Goal: Information Seeking & Learning: Learn about a topic

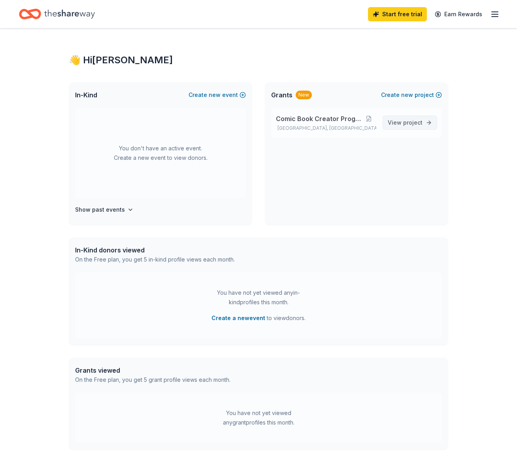
click at [412, 126] on span "project" at bounding box center [412, 122] width 19 height 7
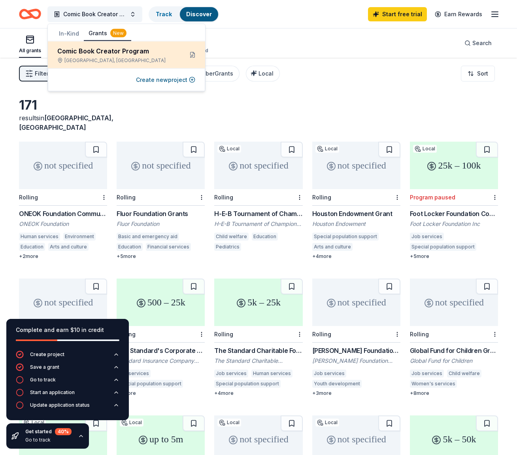
click at [155, 52] on div "Comic Book Creator Program" at bounding box center [116, 50] width 119 height 9
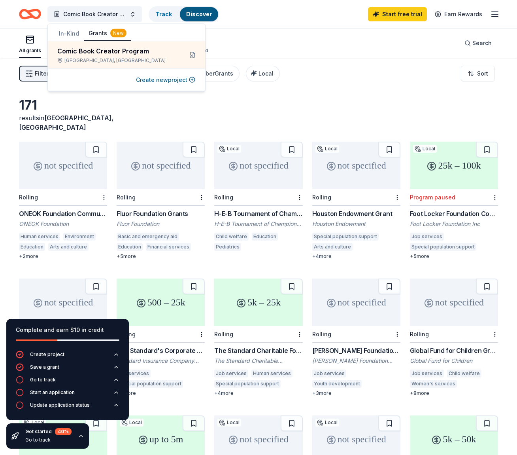
click at [255, 107] on div "171 results in [GEOGRAPHIC_DATA], [GEOGRAPHIC_DATA]" at bounding box center [258, 114] width 479 height 35
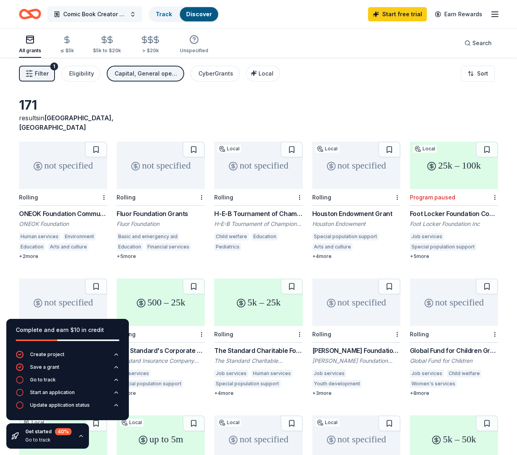
click at [105, 17] on span "Comic Book Creator Program" at bounding box center [94, 13] width 63 height 9
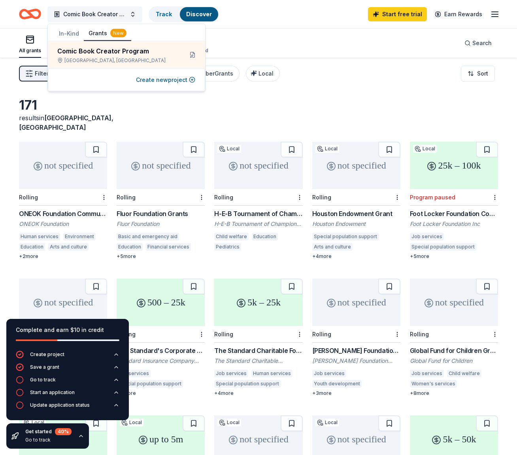
click at [105, 17] on span "Comic Book Creator Program" at bounding box center [94, 13] width 63 height 9
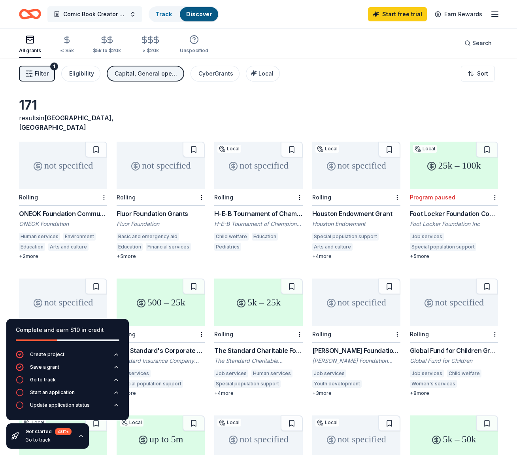
click at [106, 16] on span "Comic Book Creator Program" at bounding box center [94, 13] width 63 height 9
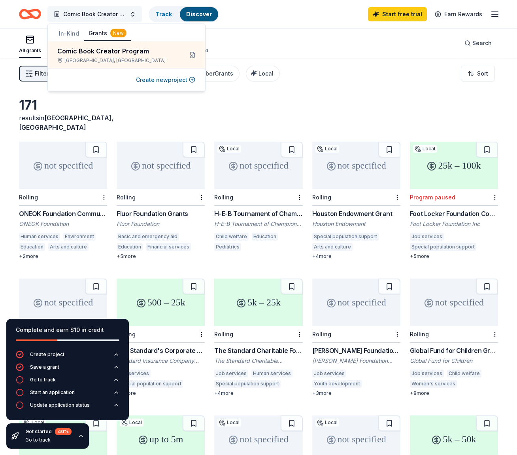
click at [106, 16] on span "Comic Book Creator Program" at bounding box center [94, 13] width 63 height 9
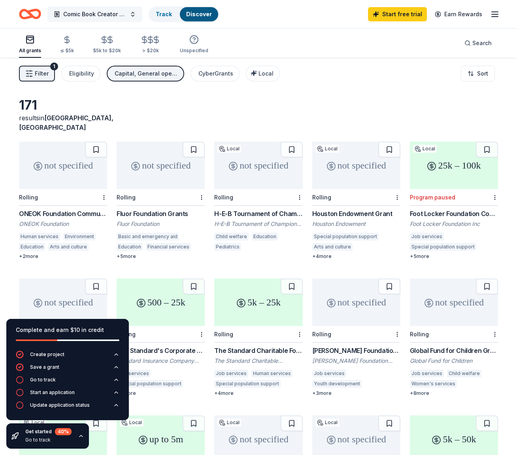
click at [134, 15] on button "Comic Book Creator Program" at bounding box center [94, 14] width 95 height 16
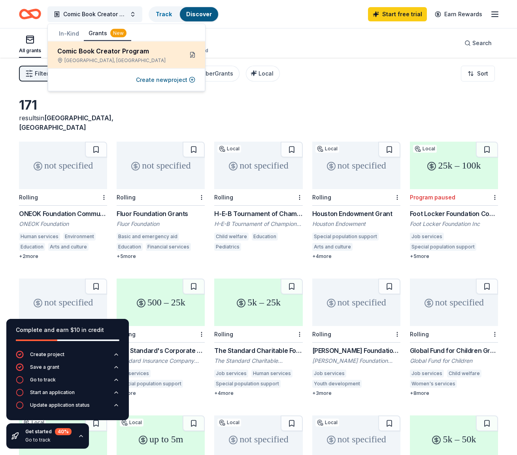
click at [192, 54] on button at bounding box center [192, 55] width 13 height 13
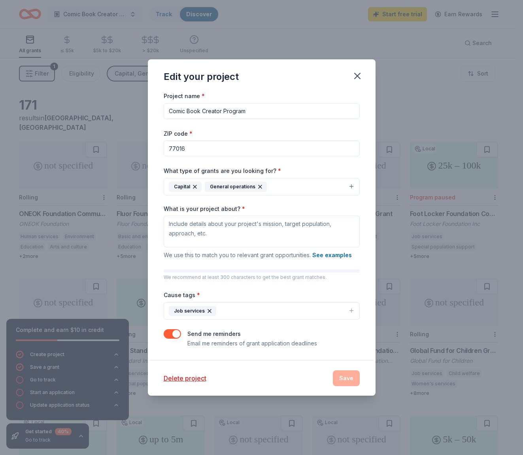
click at [236, 311] on button "Job services" at bounding box center [262, 310] width 196 height 17
type input "c"
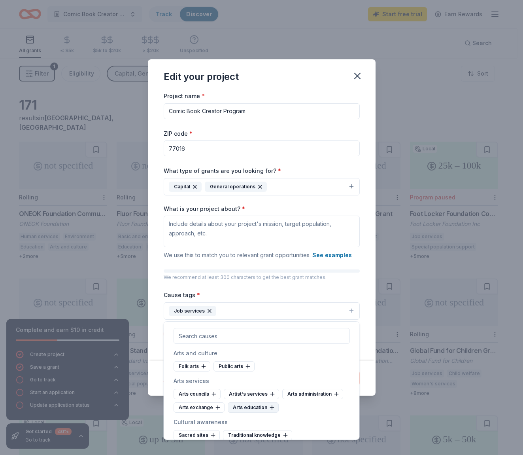
click at [248, 405] on div "Arts education" at bounding box center [253, 407] width 51 height 10
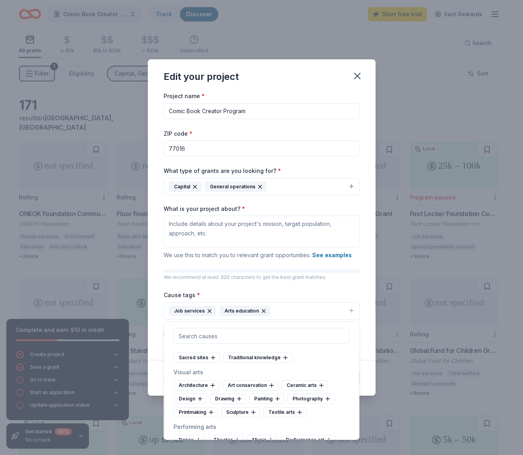
scroll to position [79, 0]
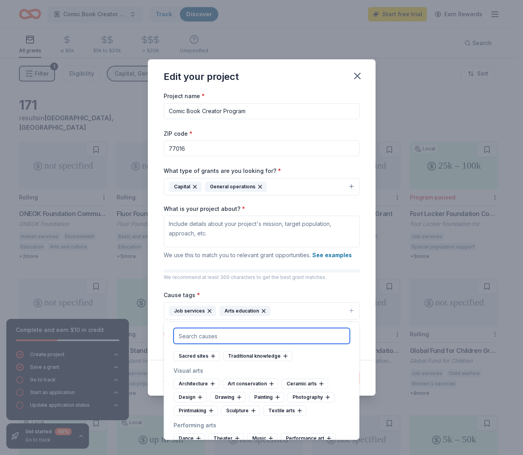
click at [223, 338] on input "text" at bounding box center [262, 336] width 176 height 16
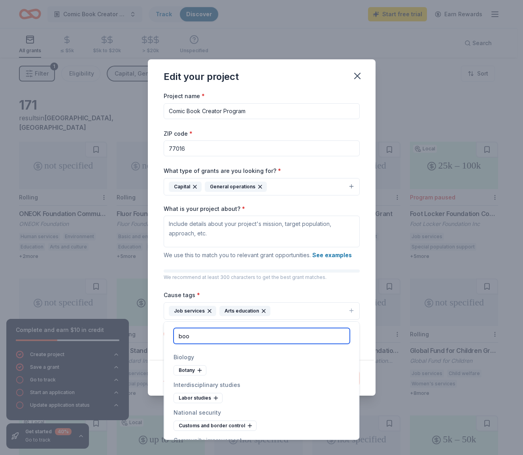
scroll to position [0, 0]
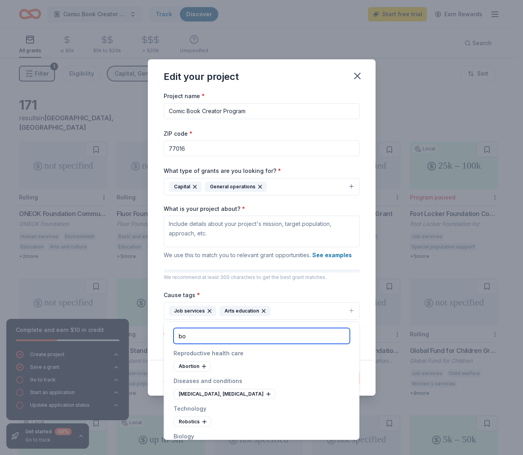
type input "b"
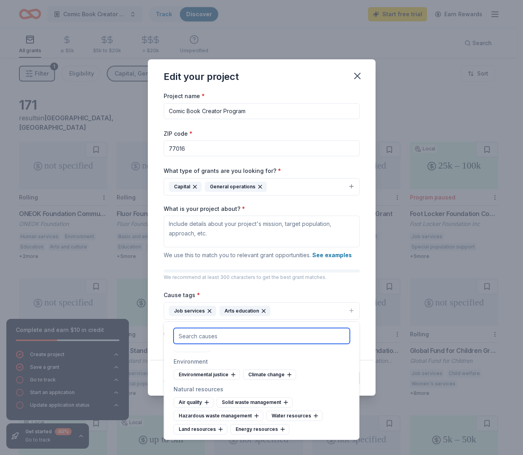
scroll to position [791, 0]
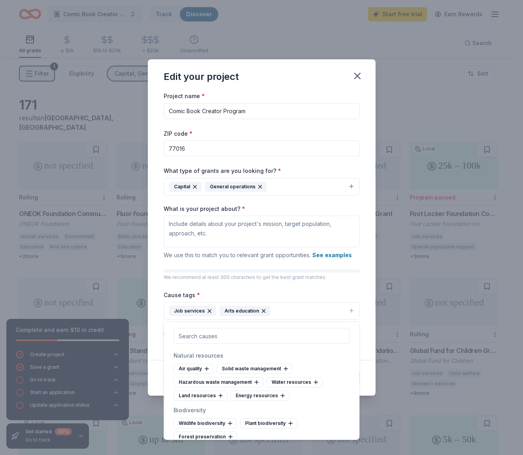
click at [346, 204] on div "Project name * Comic Book Creator Program ZIP code * 77016 What type of grants …" at bounding box center [262, 219] width 196 height 257
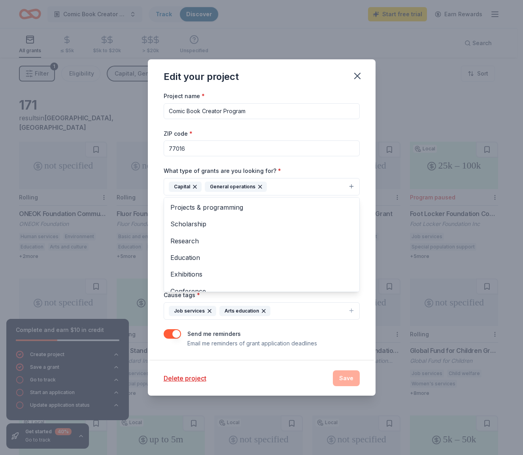
click at [308, 186] on button "Capital General operations" at bounding box center [262, 186] width 196 height 17
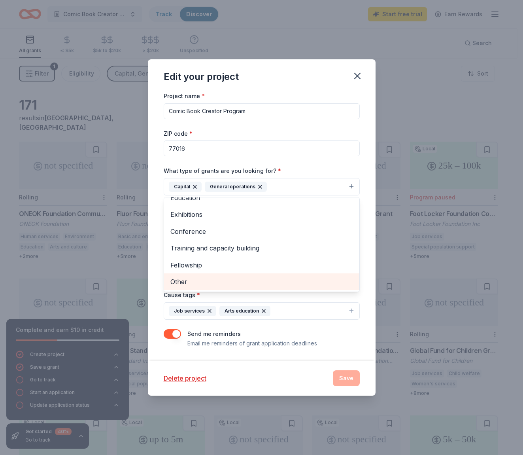
scroll to position [0, 0]
click at [266, 286] on span "Other" at bounding box center [261, 281] width 183 height 10
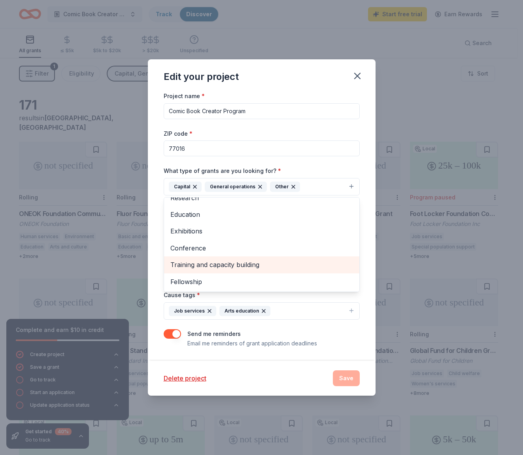
click at [284, 266] on span "Training and capacity building" at bounding box center [261, 264] width 183 height 10
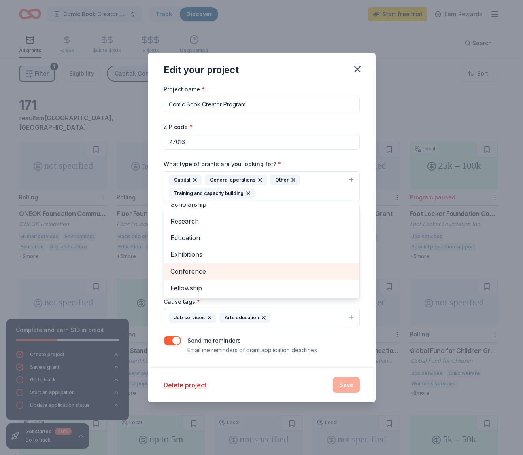
scroll to position [0, 0]
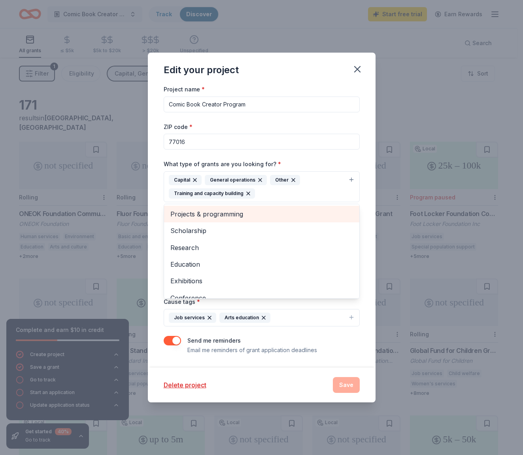
click at [300, 215] on span "Projects & programming" at bounding box center [261, 214] width 183 height 10
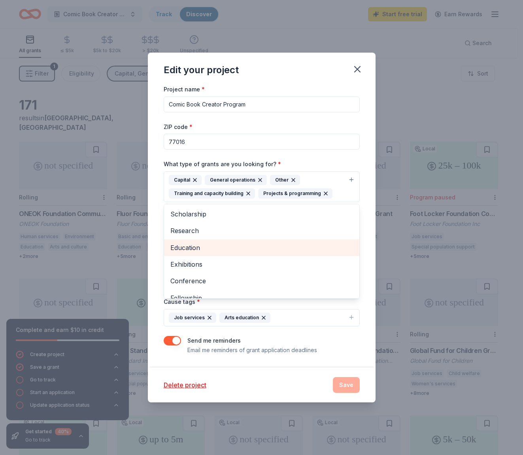
scroll to position [9, 0]
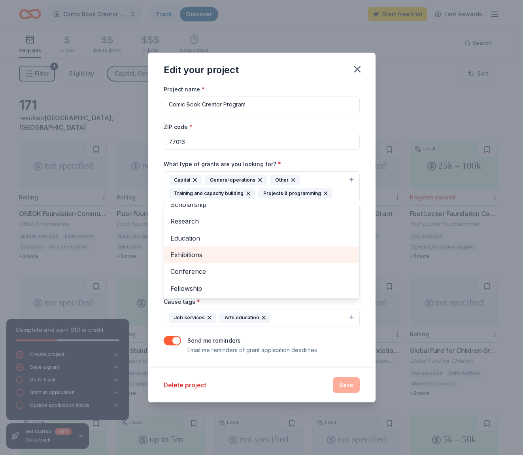
click at [260, 259] on span "Exhibitions" at bounding box center [261, 254] width 183 height 10
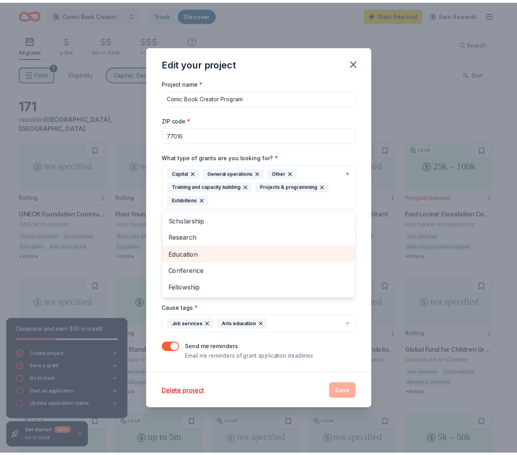
scroll to position [0, 0]
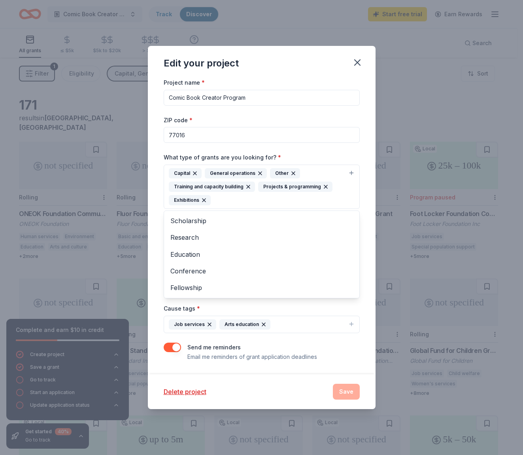
click at [372, 215] on div "Project name * Comic Book Creator Program ZIP code * 77016 What type of grants …" at bounding box center [262, 225] width 228 height 296
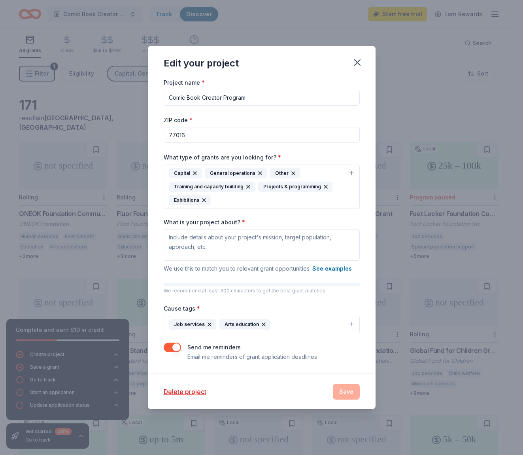
click at [287, 325] on button "Job services Arts education" at bounding box center [262, 323] width 196 height 17
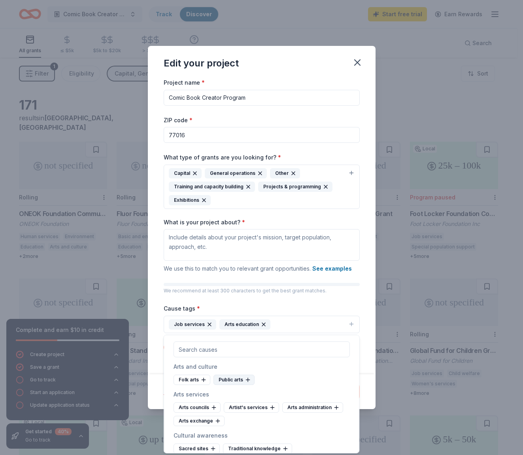
click at [228, 380] on div "Public arts" at bounding box center [233, 379] width 41 height 10
click at [194, 379] on div "Folk arts" at bounding box center [192, 379] width 37 height 10
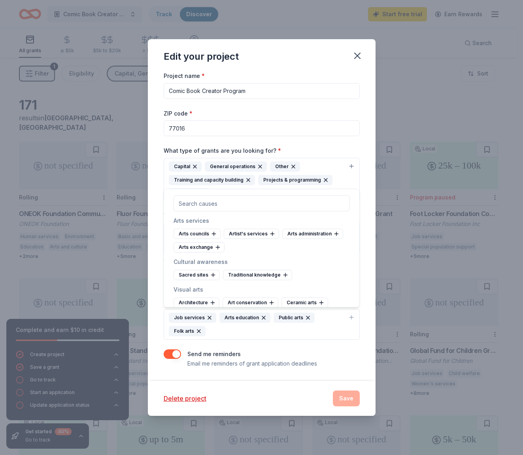
click at [172, 351] on button "button" at bounding box center [172, 353] width 17 height 9
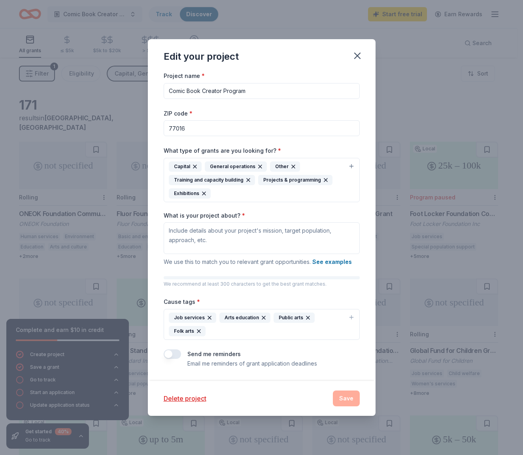
click at [172, 355] on button "button" at bounding box center [172, 353] width 17 height 9
click at [357, 53] on icon "button" at bounding box center [357, 55] width 11 height 11
click at [222, 242] on textarea "What is your project about? *" at bounding box center [262, 238] width 196 height 32
click at [357, 55] on icon "button" at bounding box center [357, 55] width 11 height 11
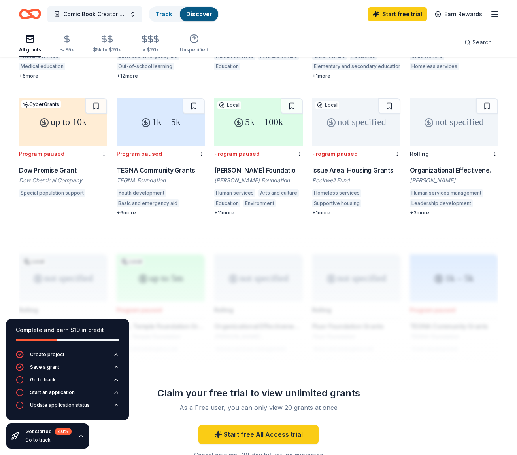
scroll to position [542, 0]
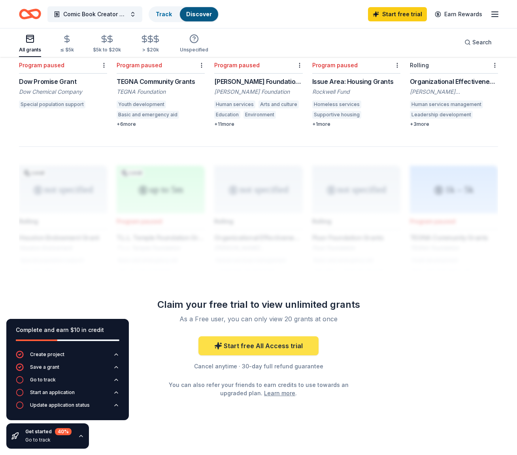
click at [292, 336] on link "Start free All Access trial" at bounding box center [258, 345] width 120 height 19
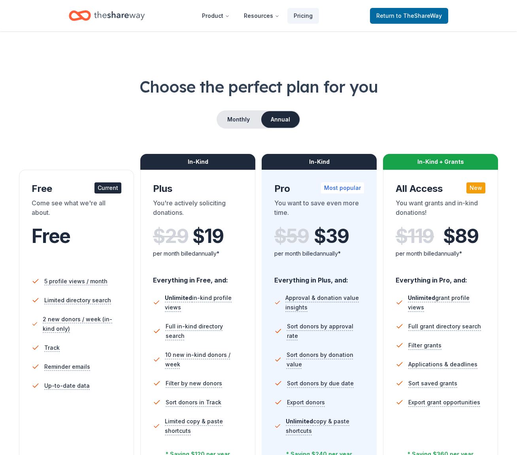
click at [119, 222] on div "Free" at bounding box center [77, 244] width 90 height 48
click at [396, 19] on span "Return to TheShareWay" at bounding box center [409, 15] width 66 height 9
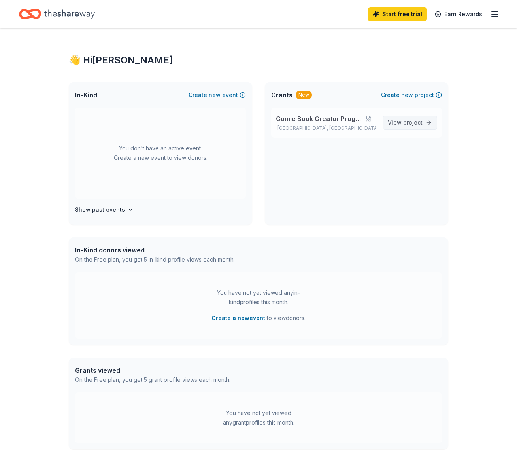
click at [422, 128] on link "View project" at bounding box center [410, 122] width 55 height 14
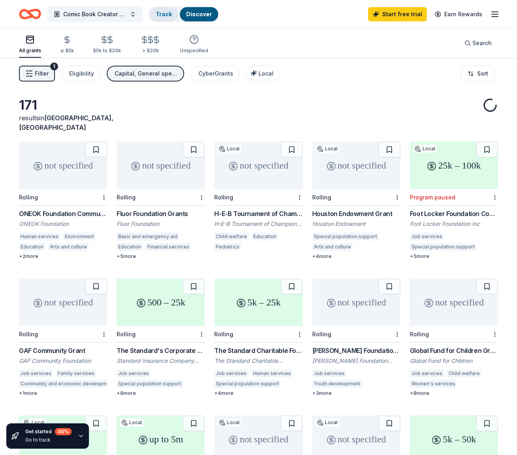
click at [170, 16] on link "Track" at bounding box center [164, 14] width 16 height 7
click at [166, 12] on link "Track" at bounding box center [164, 14] width 16 height 7
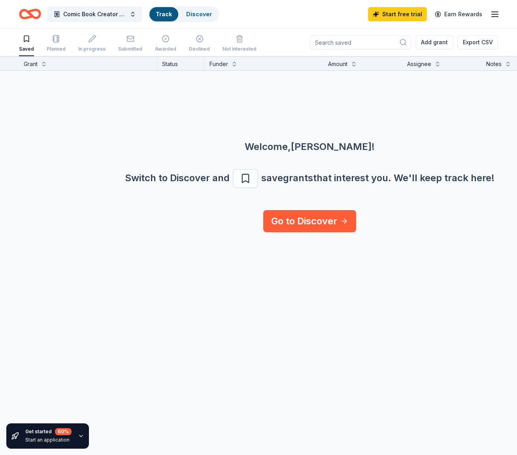
scroll to position [0, 0]
click at [197, 13] on link "Discover" at bounding box center [199, 14] width 26 height 7
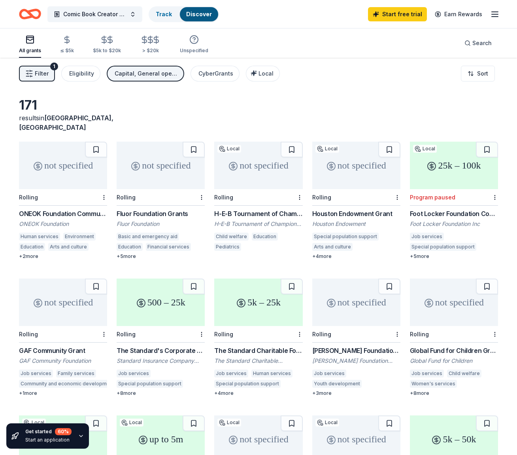
click at [364, 209] on div "Houston Endowment Grant" at bounding box center [356, 213] width 88 height 9
click at [77, 77] on div "Eligibility" at bounding box center [81, 73] width 25 height 9
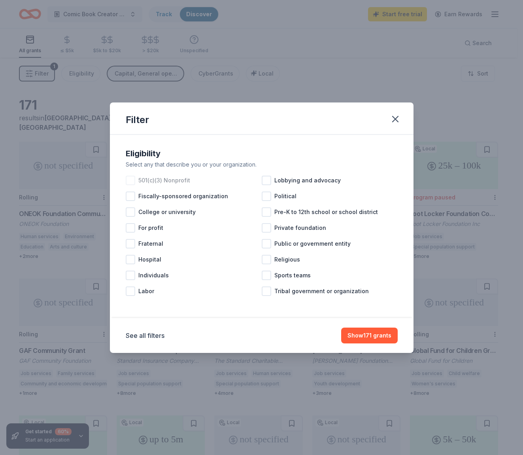
click at [131, 177] on div at bounding box center [130, 179] width 9 height 9
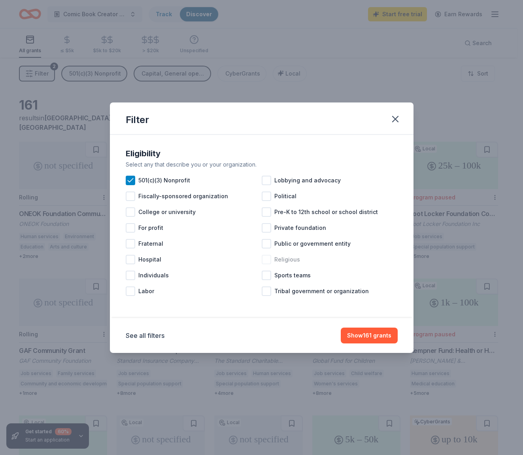
click at [266, 257] on div at bounding box center [266, 259] width 9 height 9
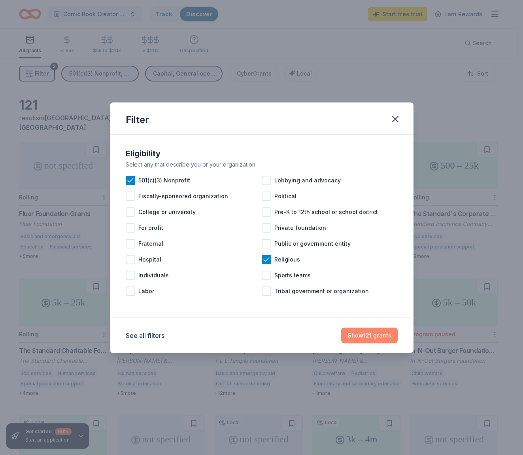
click at [370, 337] on button "Show 121 grants" at bounding box center [369, 335] width 57 height 16
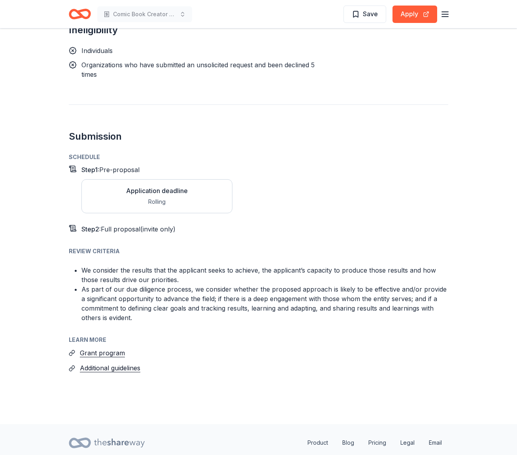
scroll to position [840, 0]
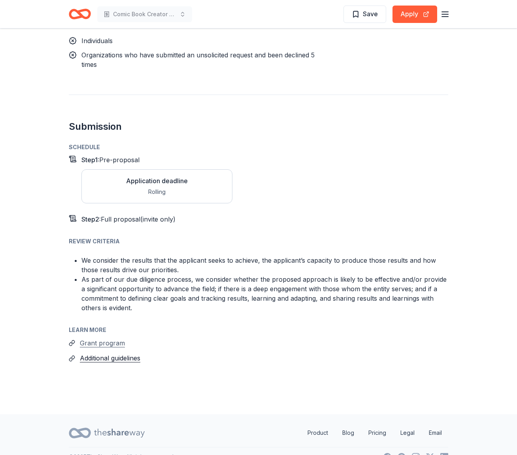
click at [95, 338] on button "Grant program" at bounding box center [102, 343] width 45 height 10
